Goal: Entertainment & Leisure: Consume media (video, audio)

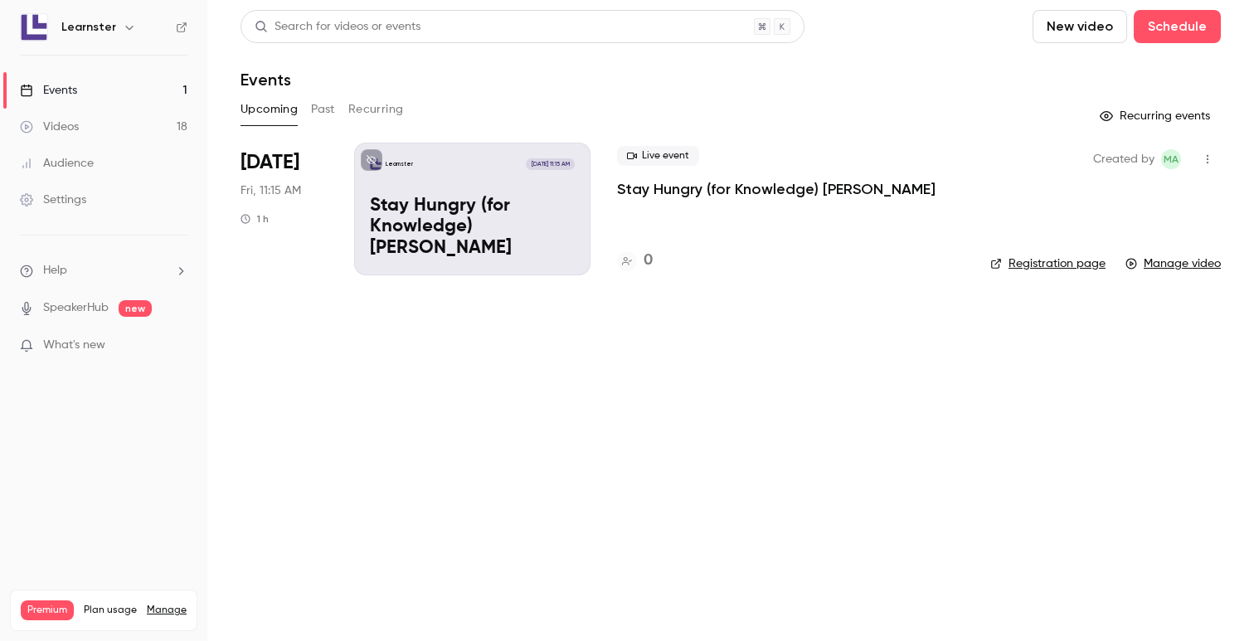
click at [1077, 29] on button "New video" at bounding box center [1079, 26] width 95 height 33
click at [1106, 65] on div "Record" at bounding box center [1140, 72] width 126 height 17
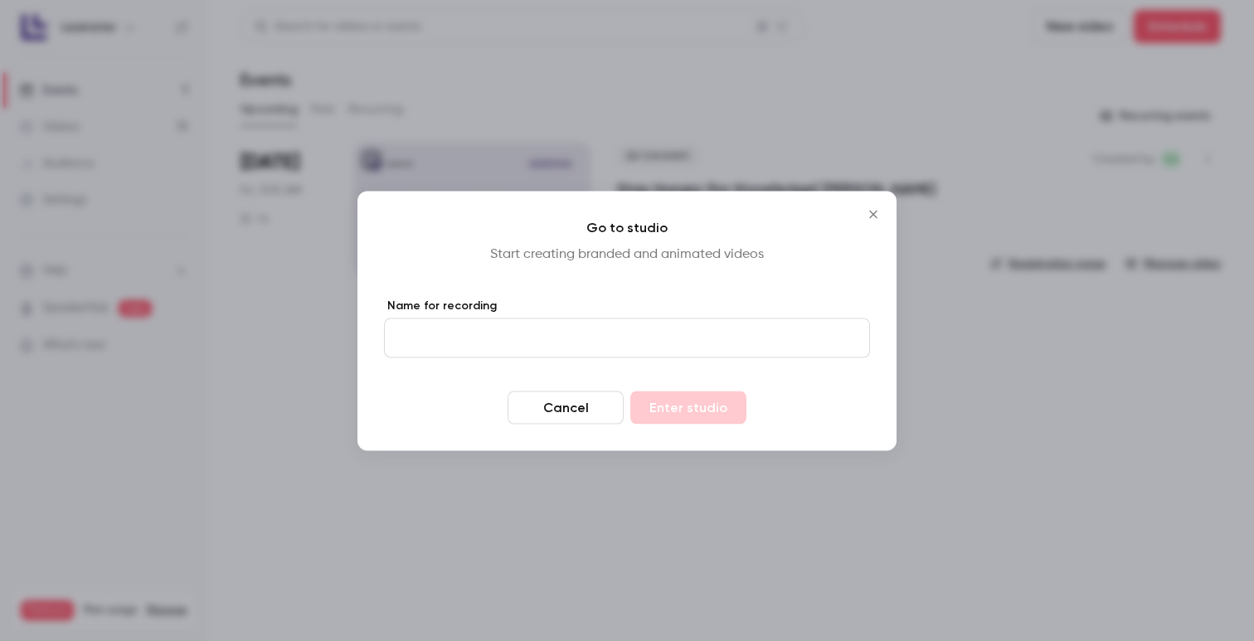
click at [589, 333] on input "Name for recording" at bounding box center [627, 338] width 486 height 40
type input "**********"
click at [729, 410] on button "Enter studio" at bounding box center [688, 406] width 116 height 33
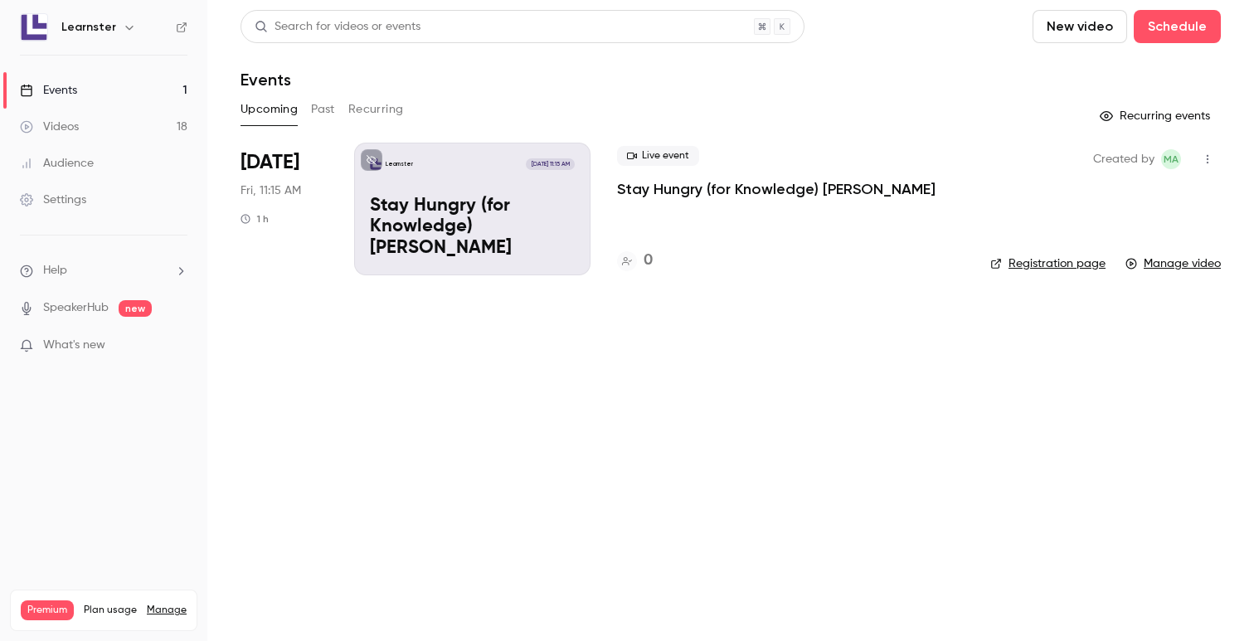
click at [600, 468] on main "Search for videos or events New video Schedule Events Upcoming Past Recurring R…" at bounding box center [730, 320] width 1046 height 641
click at [65, 114] on link "Videos 16" at bounding box center [103, 127] width 207 height 36
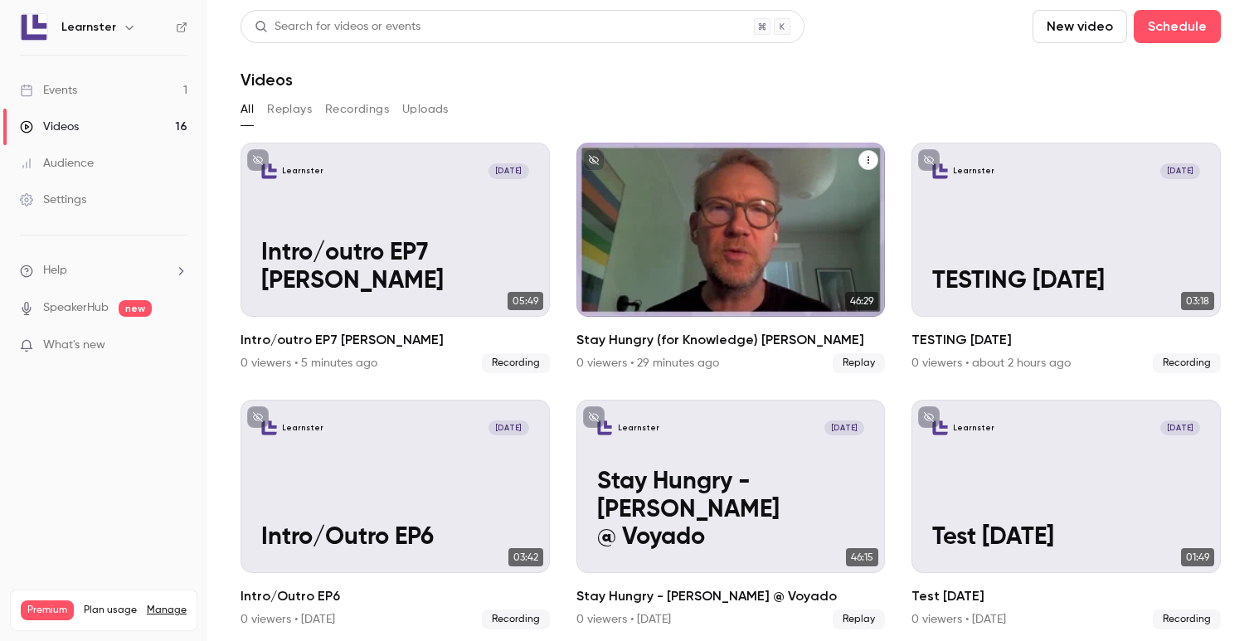
click at [698, 209] on div "Learnster [DATE] Stay Hungry (for Knowledge) [PERSON_NAME]" at bounding box center [730, 230] width 309 height 174
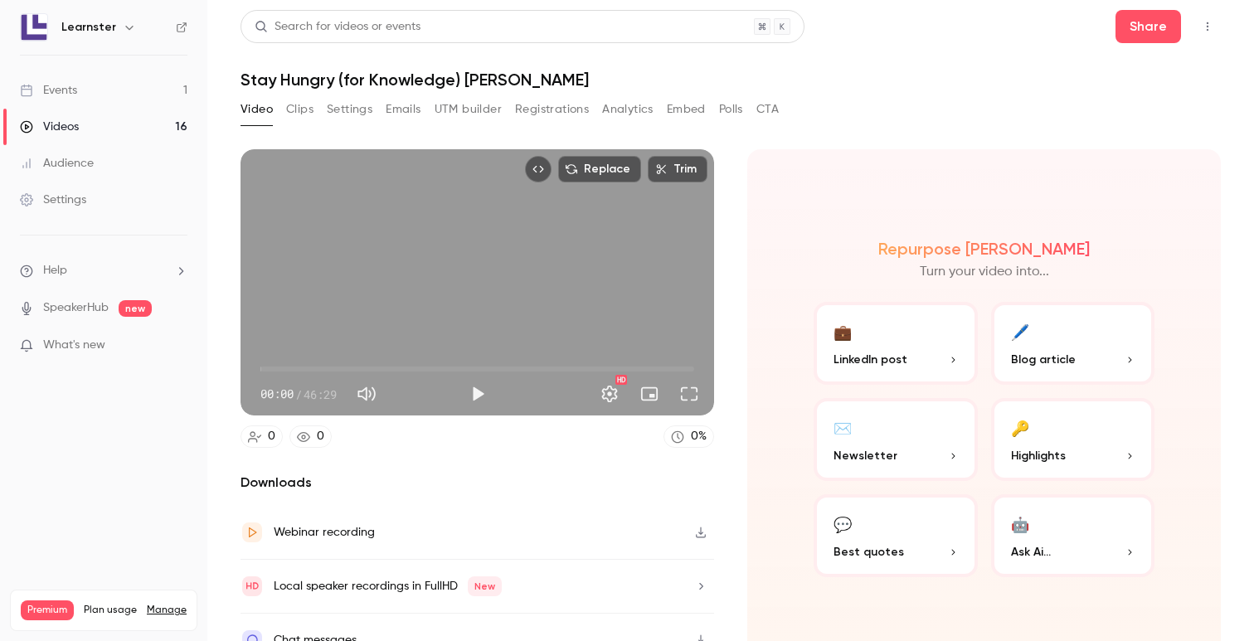
click at [477, 387] on button "Play" at bounding box center [477, 393] width 33 height 33
click at [339, 367] on span "00:00" at bounding box center [477, 369] width 434 height 27
click at [475, 366] on span "23:01" at bounding box center [477, 369] width 434 height 27
click at [691, 391] on button "Full screen" at bounding box center [688, 393] width 33 height 33
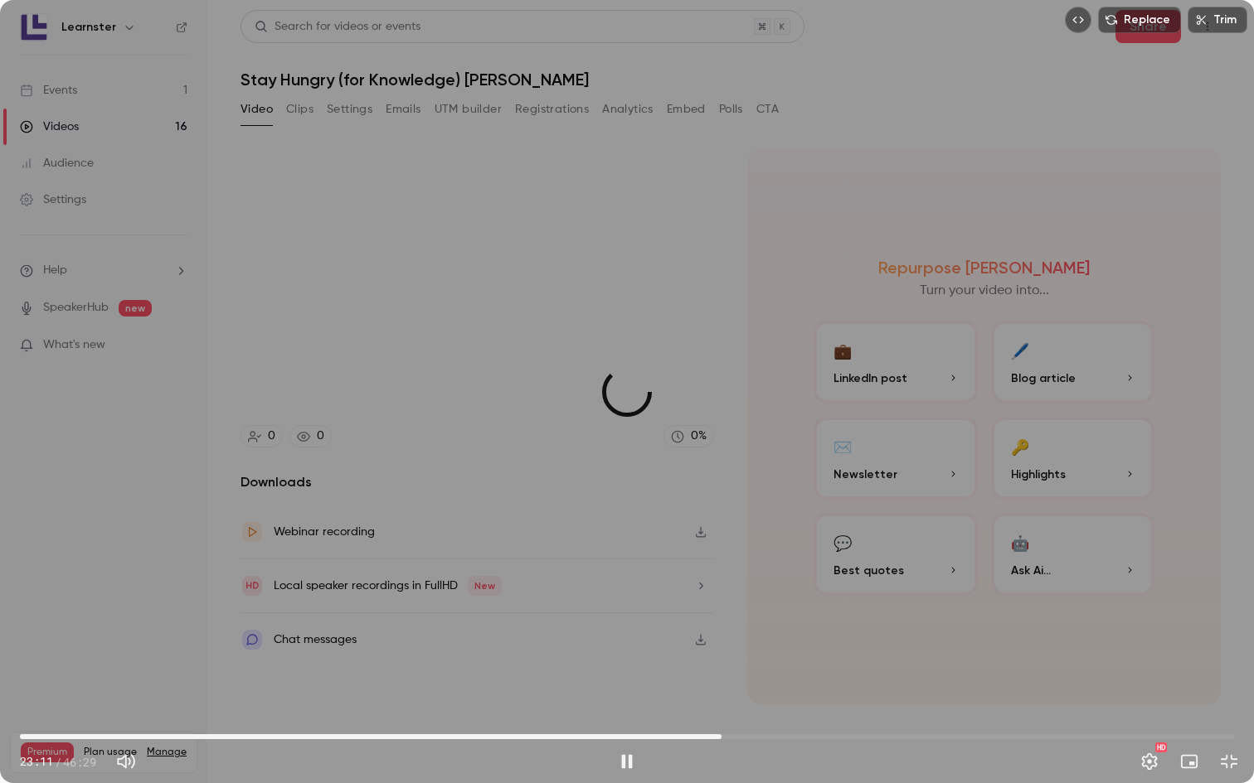
click at [721, 640] on span "26:51" at bounding box center [627, 737] width 1214 height 27
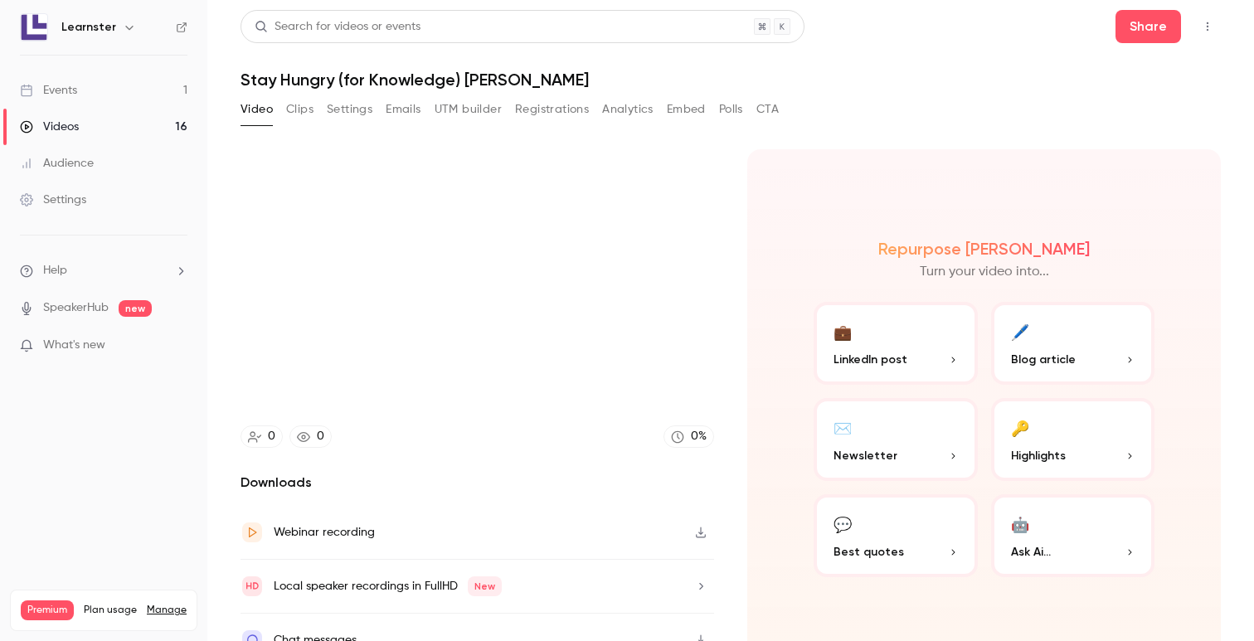
click at [861, 109] on div "Video Clips Settings Emails UTM builder Registrations Analytics Embed Polls CTA" at bounding box center [730, 112] width 980 height 33
type input "******"
